Goal: Find contact information: Find contact information

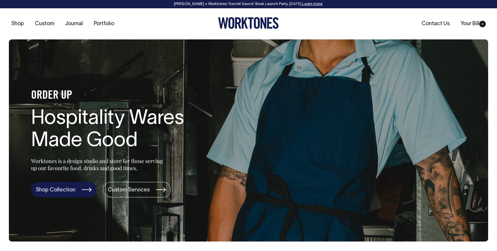
click at [61, 193] on link "Shop Collection" at bounding box center [63, 189] width 65 height 15
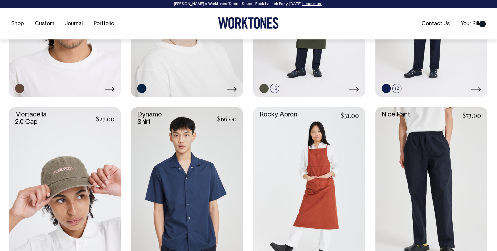
scroll to position [545, 0]
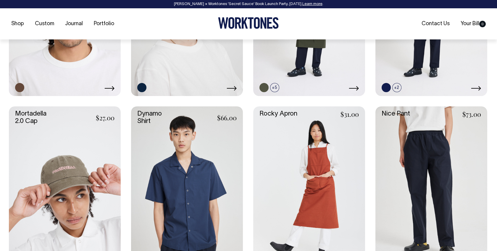
click at [312, 161] on link at bounding box center [309, 190] width 112 height 168
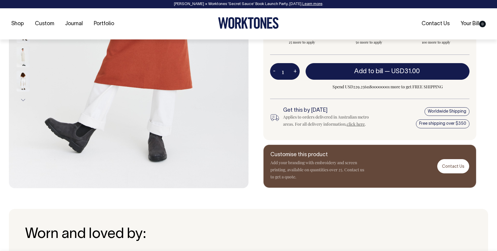
scroll to position [213, 0]
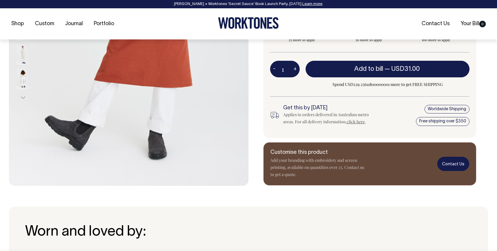
click at [453, 167] on link "Contact Us" at bounding box center [453, 164] width 32 height 14
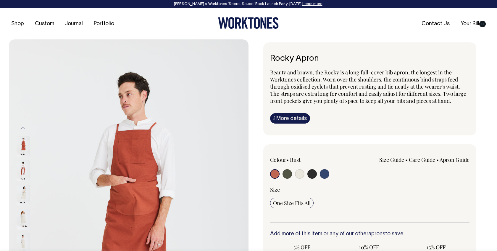
click at [296, 115] on link "i More details" at bounding box center [290, 118] width 40 height 10
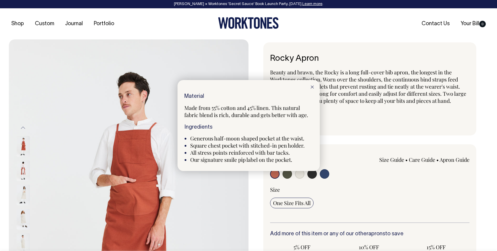
click at [311, 88] on icon at bounding box center [312, 87] width 3 height 3
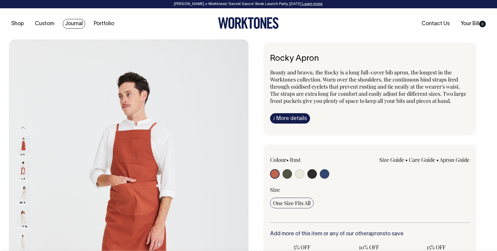
click at [72, 26] on link "Journal" at bounding box center [74, 24] width 22 height 10
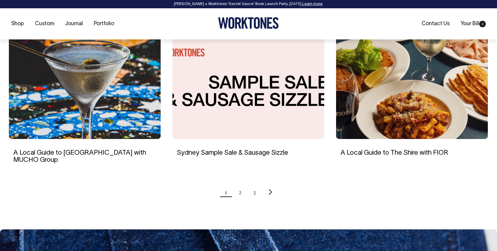
scroll to position [568, 0]
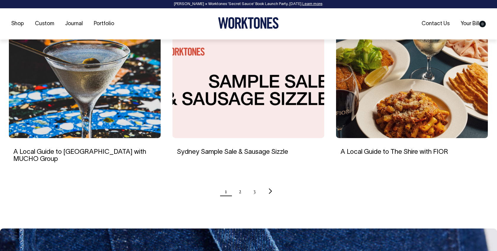
click at [232, 94] on img at bounding box center [249, 79] width 152 height 118
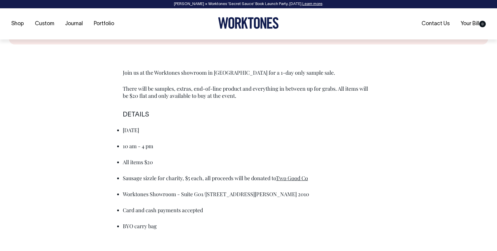
scroll to position [320, 0]
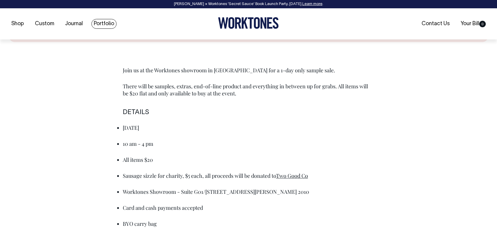
click at [101, 25] on link "Portfolio" at bounding box center [103, 24] width 25 height 10
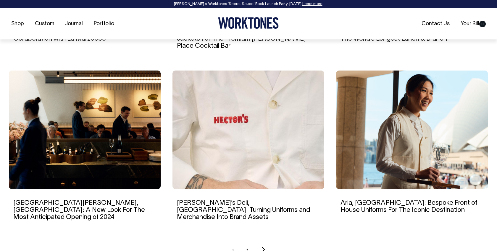
scroll to position [533, 0]
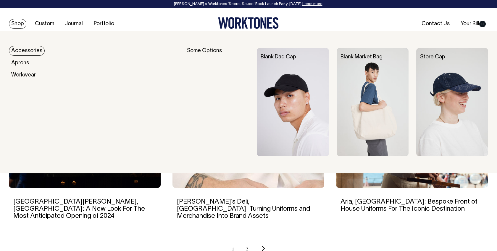
click at [18, 25] on link "Shop" at bounding box center [17, 24] width 17 height 10
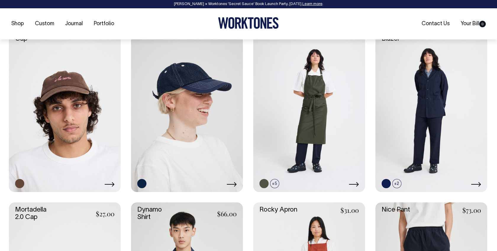
scroll to position [455, 0]
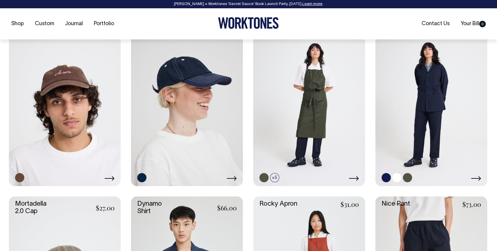
click at [432, 107] on link at bounding box center [432, 102] width 112 height 168
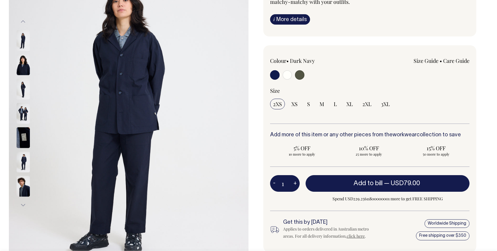
scroll to position [129, 0]
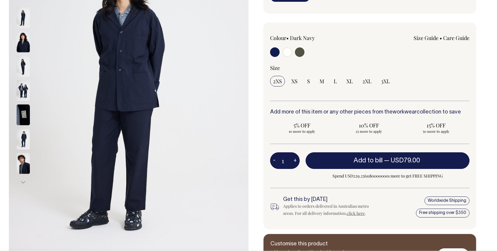
click at [288, 160] on input "1" at bounding box center [285, 160] width 30 height 17
type input "50"
radio input "true"
type input "50"
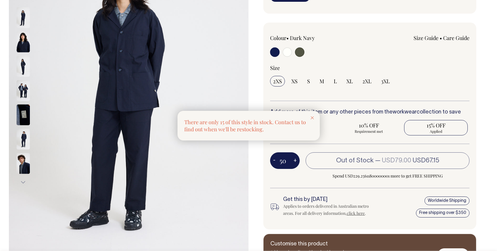
click at [314, 114] on div at bounding box center [312, 117] width 15 height 13
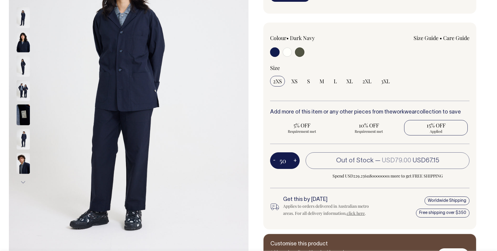
drag, startPoint x: 289, startPoint y: 159, endPoint x: 275, endPoint y: 159, distance: 14.2
click at [275, 159] on div "50 - +" at bounding box center [285, 160] width 30 height 17
type input "5"
type input "15"
radio input "true"
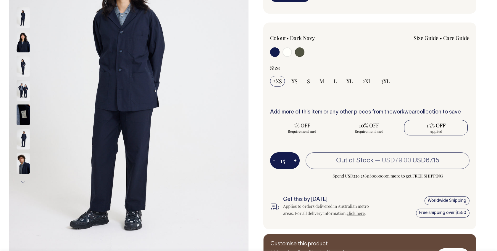
type input "15"
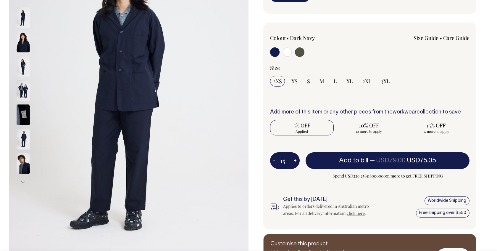
click at [289, 178] on div "15 - + Add to bill — USD79.00 USD75.05 Spend USD229.25611800000001 more to get …" at bounding box center [369, 170] width 199 height 36
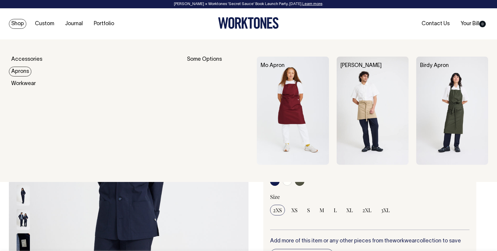
click at [22, 71] on link "Aprons" at bounding box center [20, 72] width 22 height 10
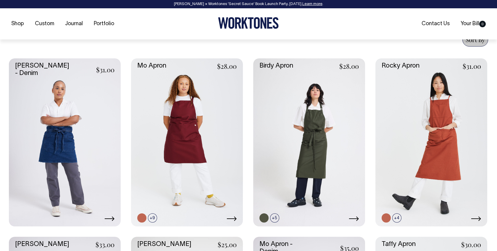
scroll to position [250, 0]
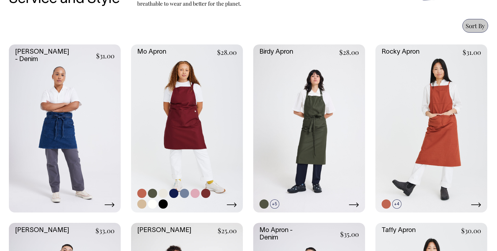
click at [175, 119] on link at bounding box center [187, 128] width 112 height 168
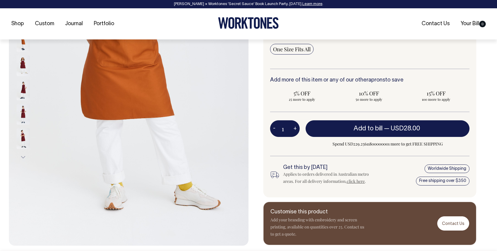
scroll to position [154, 0]
click at [286, 130] on input "1" at bounding box center [285, 128] width 30 height 17
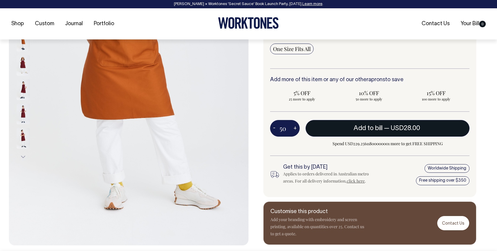
type input "50"
radio input "true"
type input "50"
click at [356, 131] on button "Add to bill — USD28.00" at bounding box center [388, 128] width 164 height 17
type input "1"
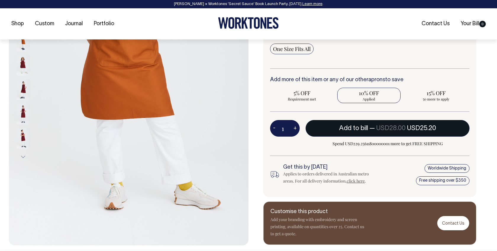
radio input "false"
type input "1"
radio input "true"
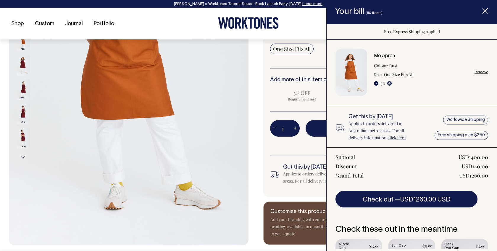
click at [486, 13] on icon "Item added to your cart" at bounding box center [485, 11] width 6 height 6
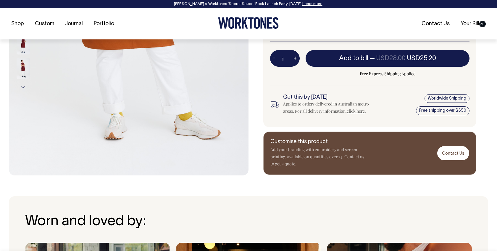
scroll to position [225, 0]
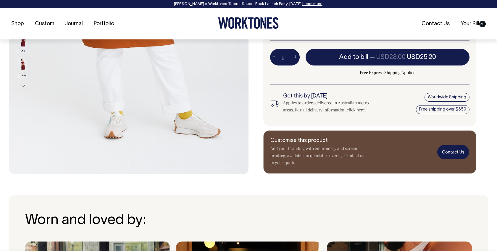
click at [460, 151] on link "Contact Us" at bounding box center [453, 152] width 32 height 14
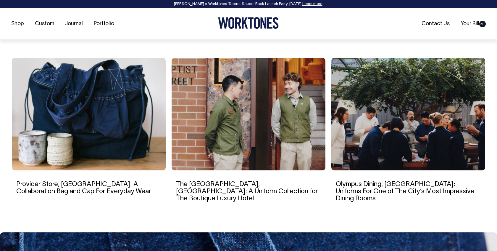
scroll to position [2311, 0]
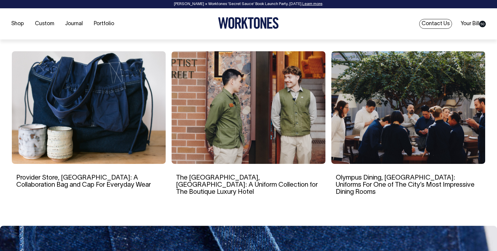
click at [439, 21] on link "Contact Us" at bounding box center [435, 24] width 33 height 10
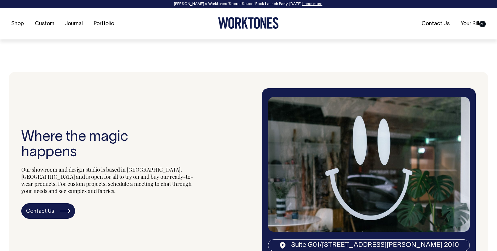
scroll to position [1173, 0]
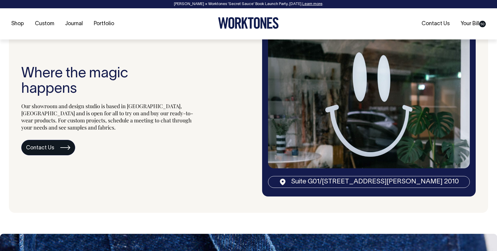
click at [60, 140] on link "Contact Us" at bounding box center [48, 147] width 54 height 15
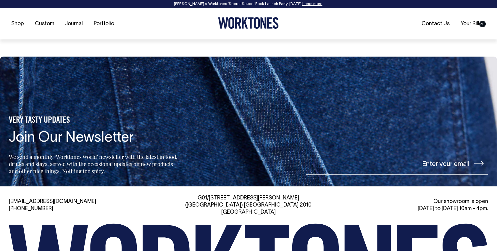
scroll to position [1421, 0]
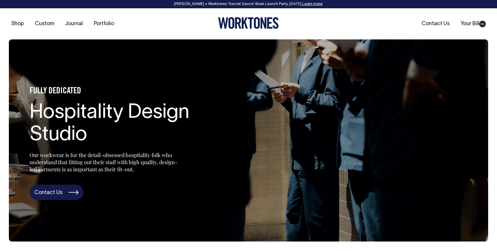
click at [67, 197] on link "Contact Us" at bounding box center [57, 191] width 54 height 15
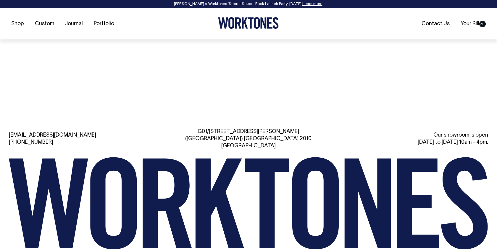
scroll to position [1421, 0]
